Goal: Navigation & Orientation: Find specific page/section

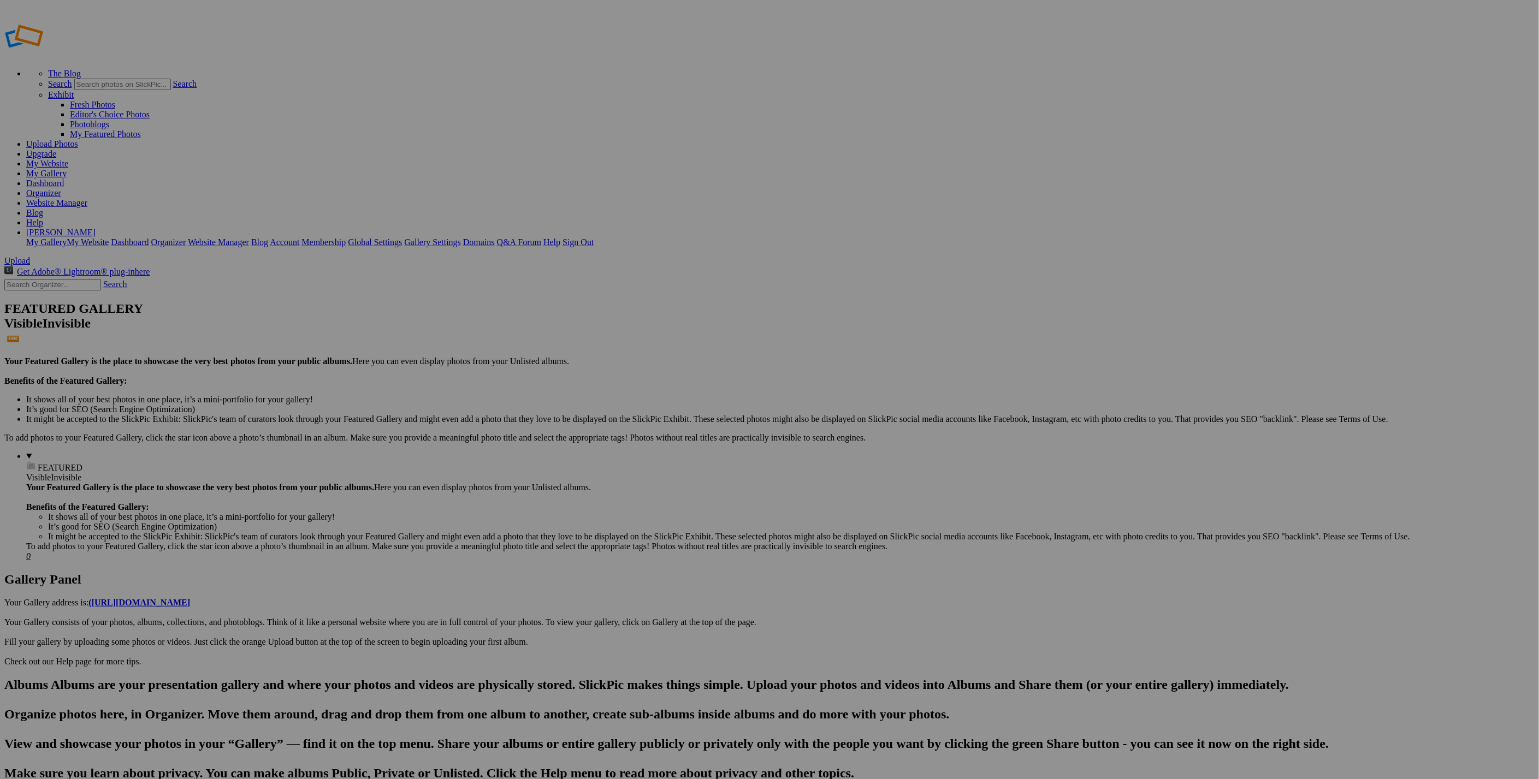
click at [87, 198] on link "Website Manager" at bounding box center [56, 202] width 61 height 9
